Goal: Transaction & Acquisition: Purchase product/service

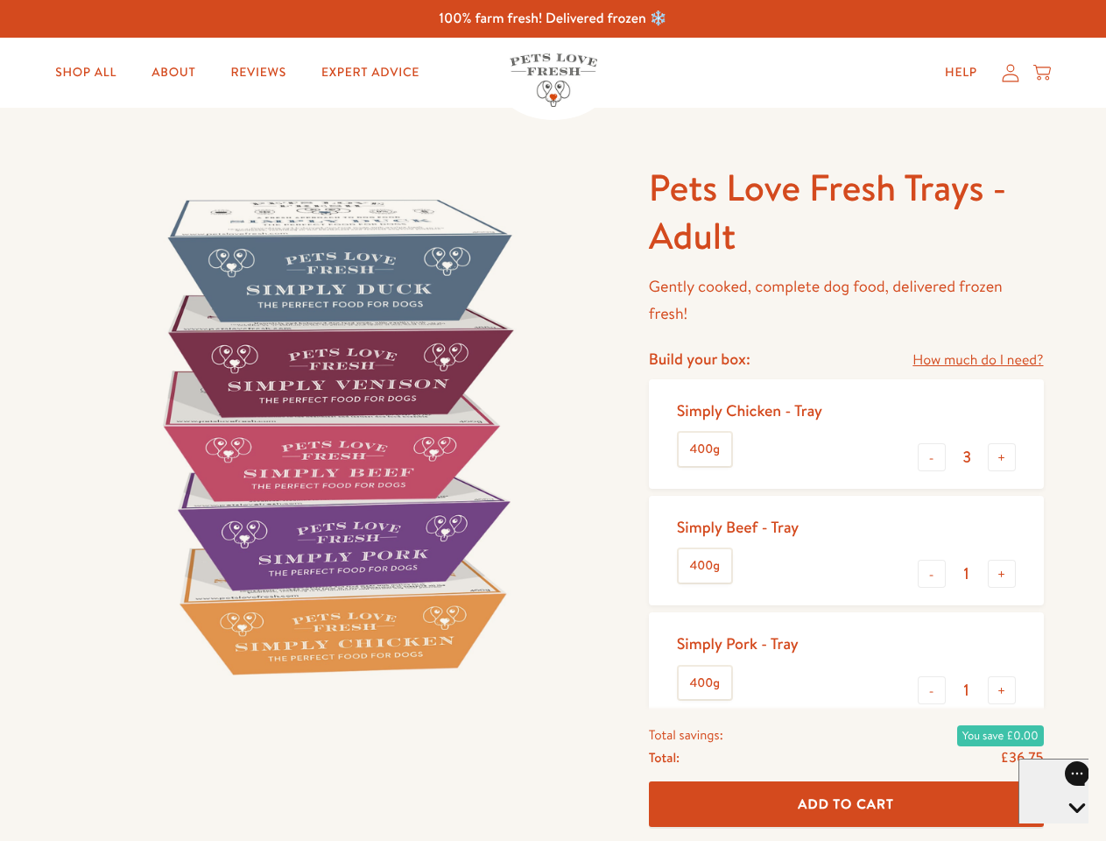
click at [553, 420] on img at bounding box center [335, 436] width 544 height 544
click at [977, 360] on link "How much do I need?" at bounding box center [977, 361] width 130 height 24
click at [0, 0] on div "Feeding guide Find out exactly how much food your dog needs Select a breed Affe…" at bounding box center [0, 0] width 0 height 0
click at [1002, 457] on button "+" at bounding box center [1002, 457] width 28 height 28
type input "4"
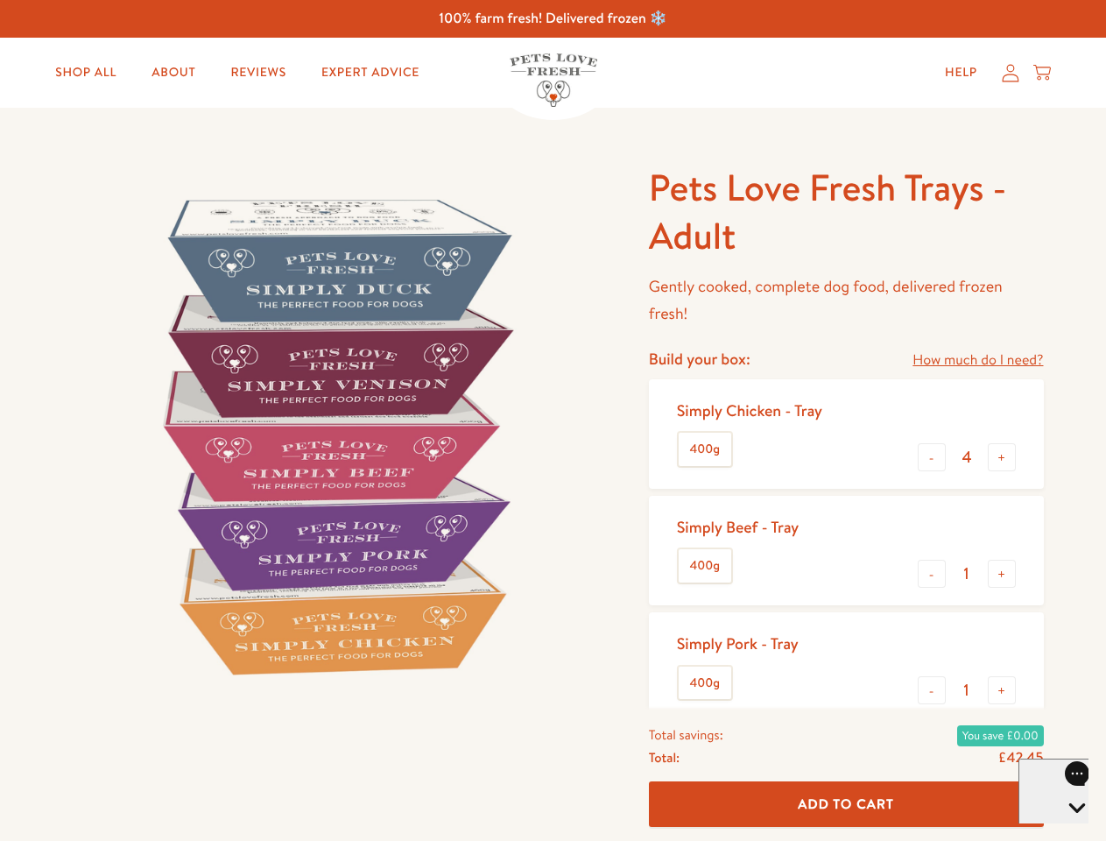
click at [932, 574] on button "-" at bounding box center [932, 574] width 28 height 28
click at [1002, 574] on button "+" at bounding box center [1002, 574] width 28 height 28
type input "1"
click at [932, 690] on button "-" at bounding box center [932, 690] width 28 height 28
click at [1002, 690] on button "+" at bounding box center [1002, 690] width 28 height 28
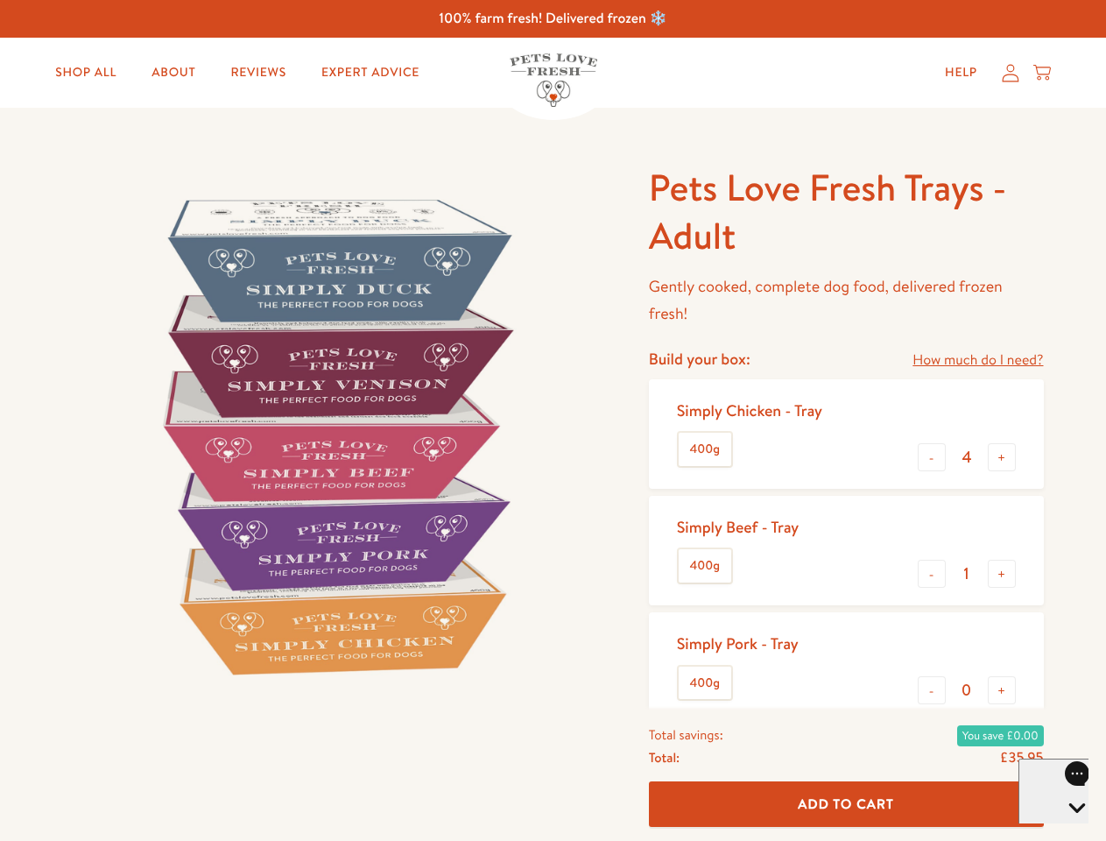
type input "1"
click at [846, 804] on span "Add To Cart" at bounding box center [846, 803] width 96 height 18
click at [1068, 829] on icon "Open gorgias live chat" at bounding box center [1076, 837] width 17 height 17
